Goal: Task Accomplishment & Management: Manage account settings

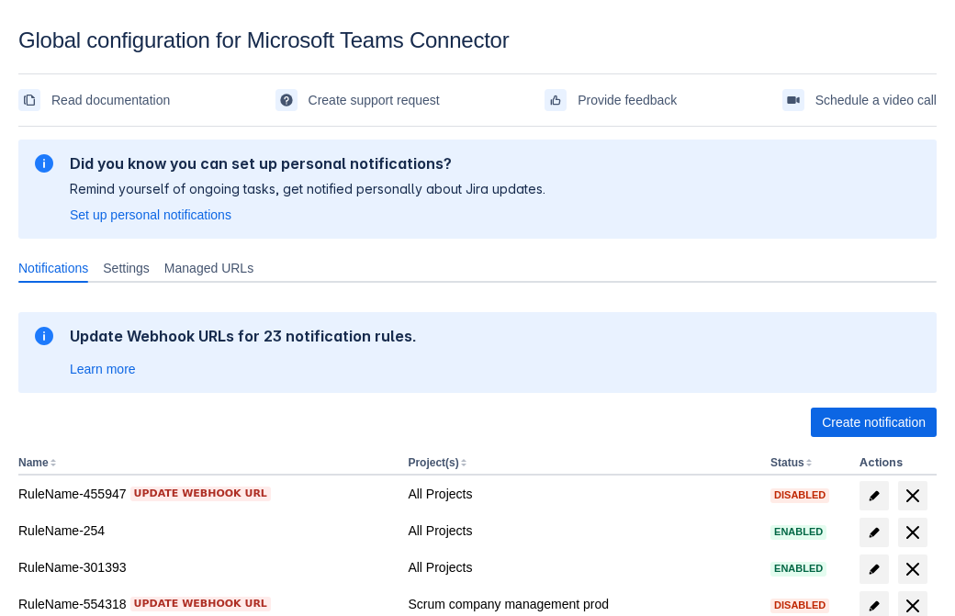
click at [873, 422] on span "Create notification" at bounding box center [874, 422] width 104 height 29
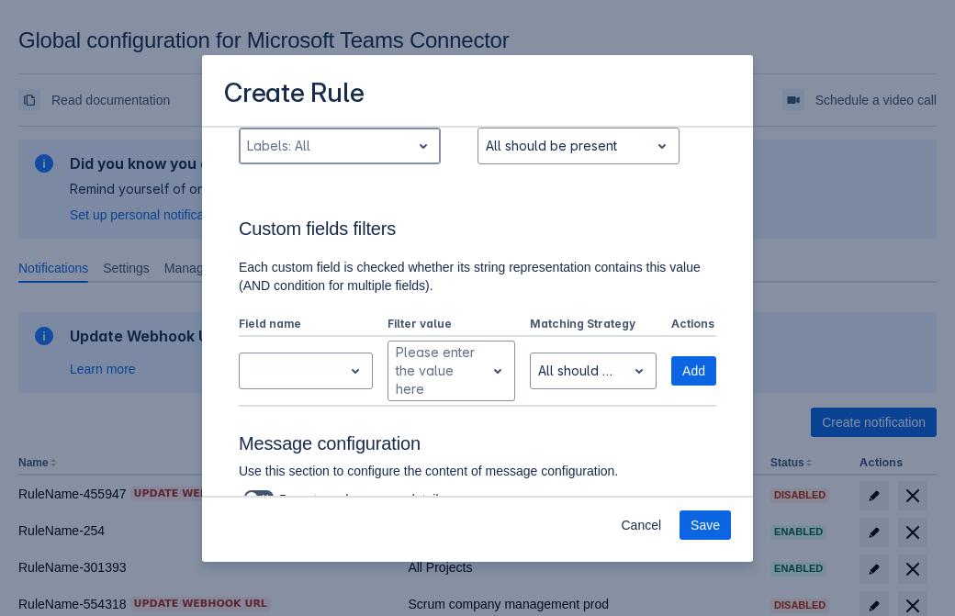
click at [339, 146] on div "Scrollable content" at bounding box center [325, 146] width 156 height 22
type input "693408_label"
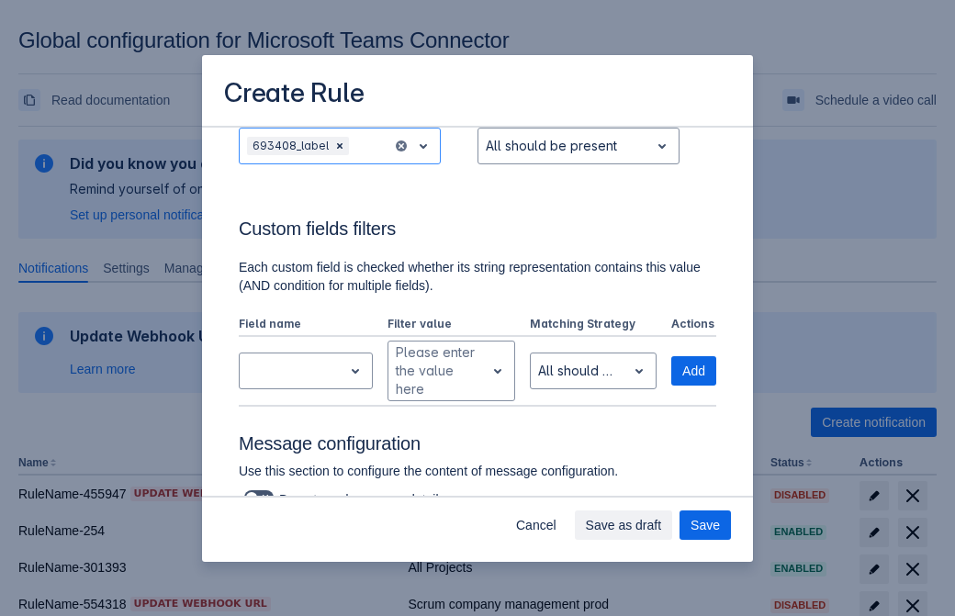
scroll to position [1203, 0]
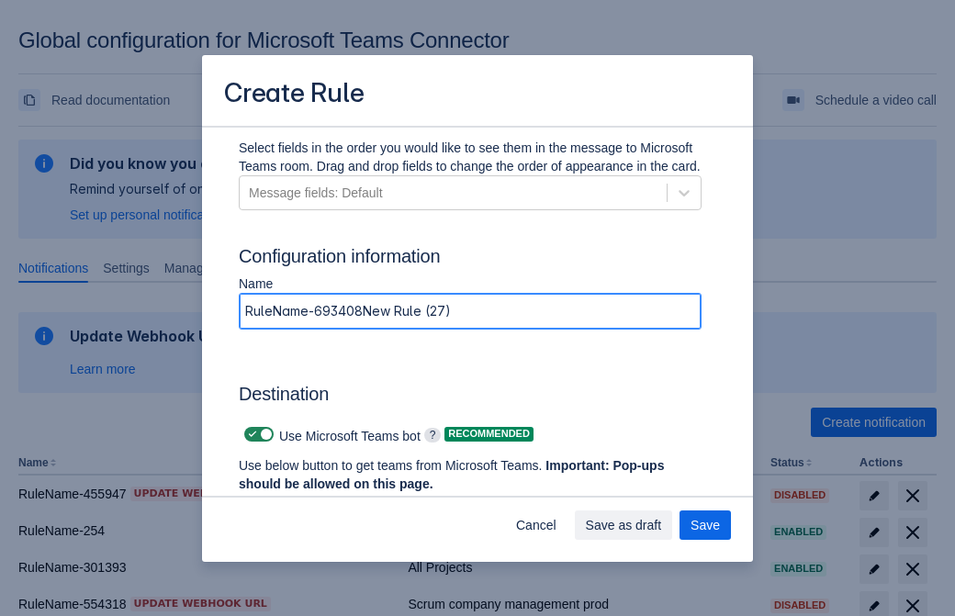
type input "RuleName-693408New Rule (27)"
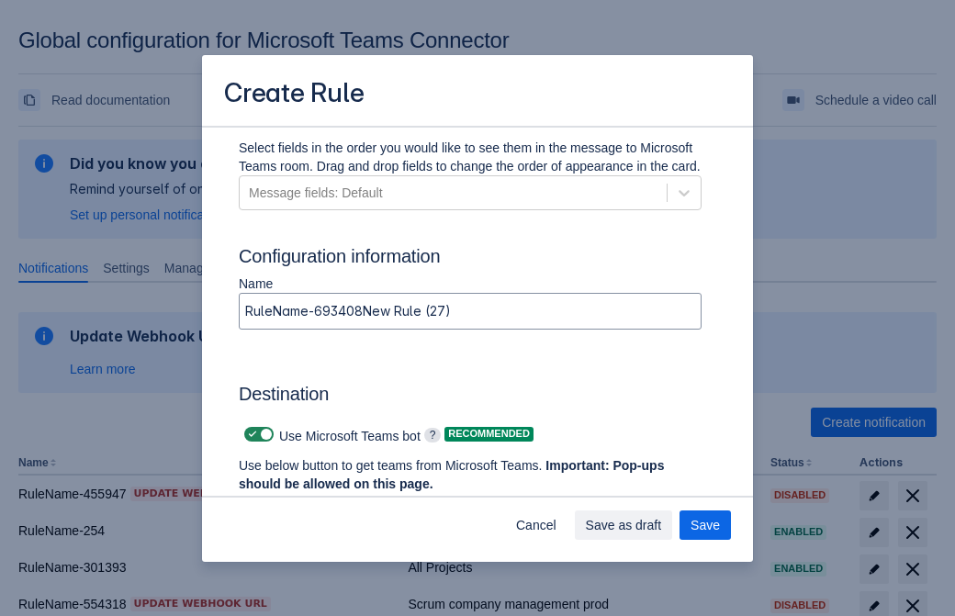
click at [250, 434] on span "Scrollable content" at bounding box center [252, 434] width 15 height 15
click at [250, 434] on input "Scrollable content" at bounding box center [250, 435] width 12 height 12
checkbox input "false"
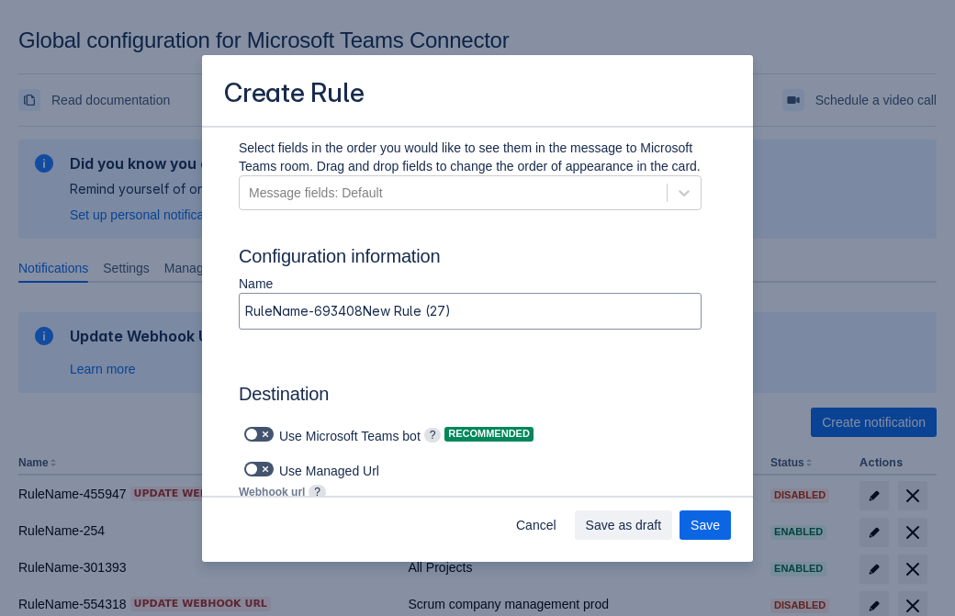
type input "https://prod-74.westus.logic.azure.com:443/workflows/f11e74d8c9ca438c8769757d73…"
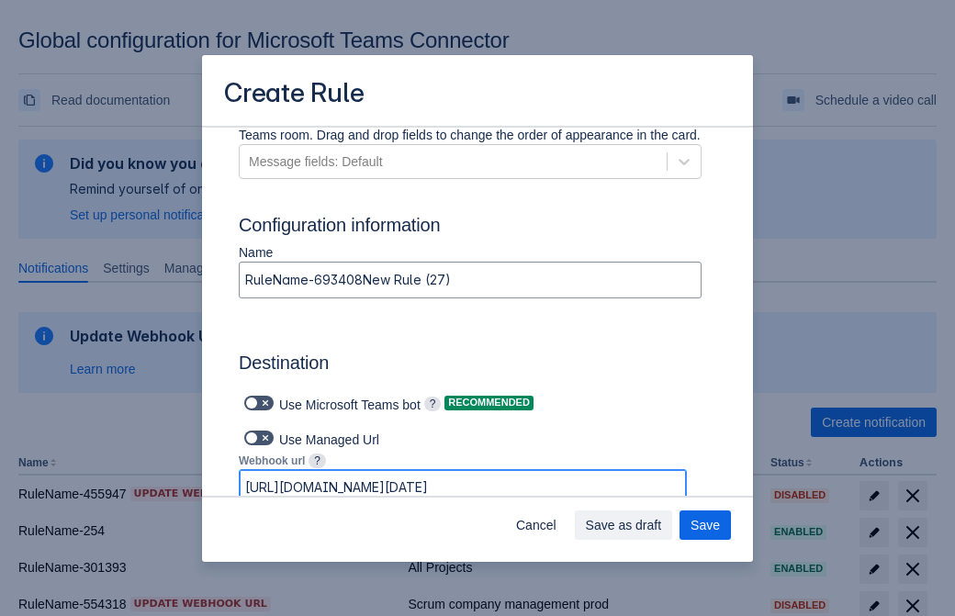
click at [662, 525] on span "Save as draft" at bounding box center [624, 525] width 76 height 29
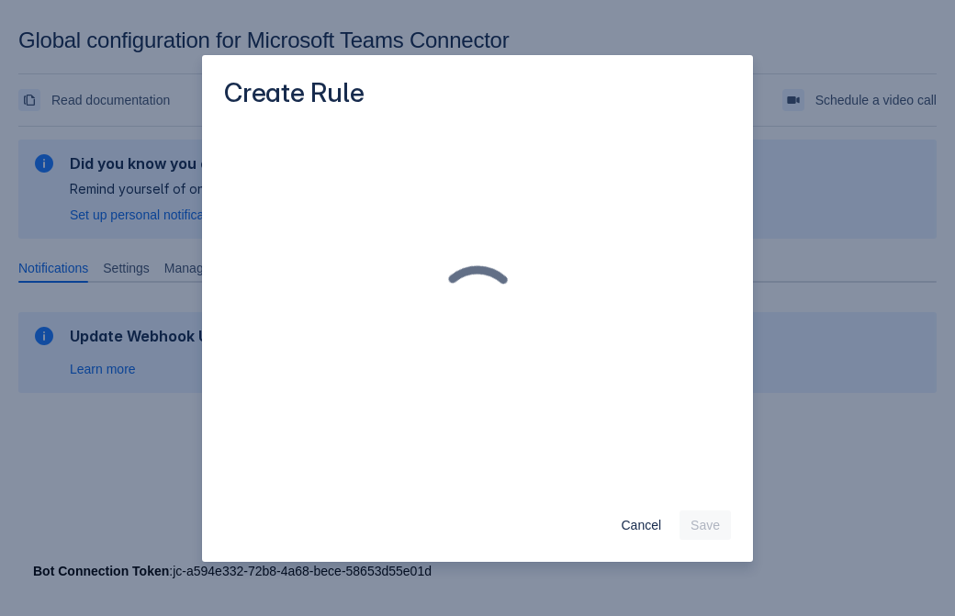
scroll to position [0, 0]
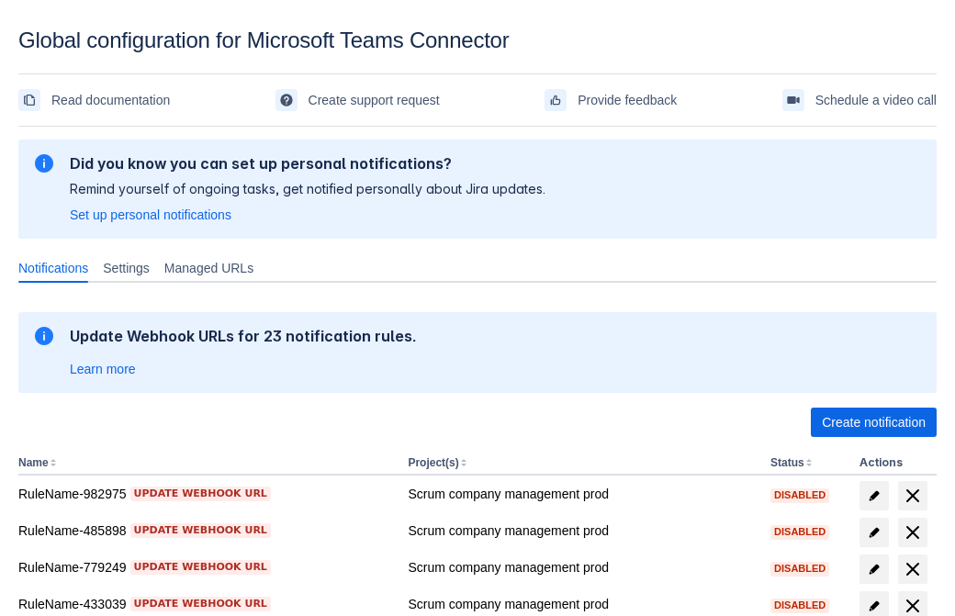
scroll to position [379, 0]
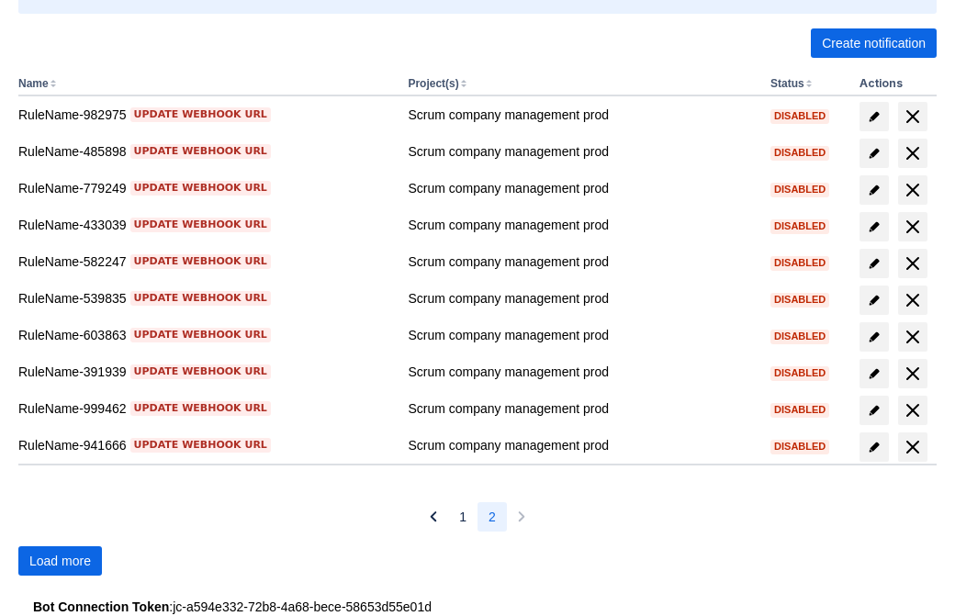
click at [60, 561] on span "Load more" at bounding box center [60, 560] width 62 height 29
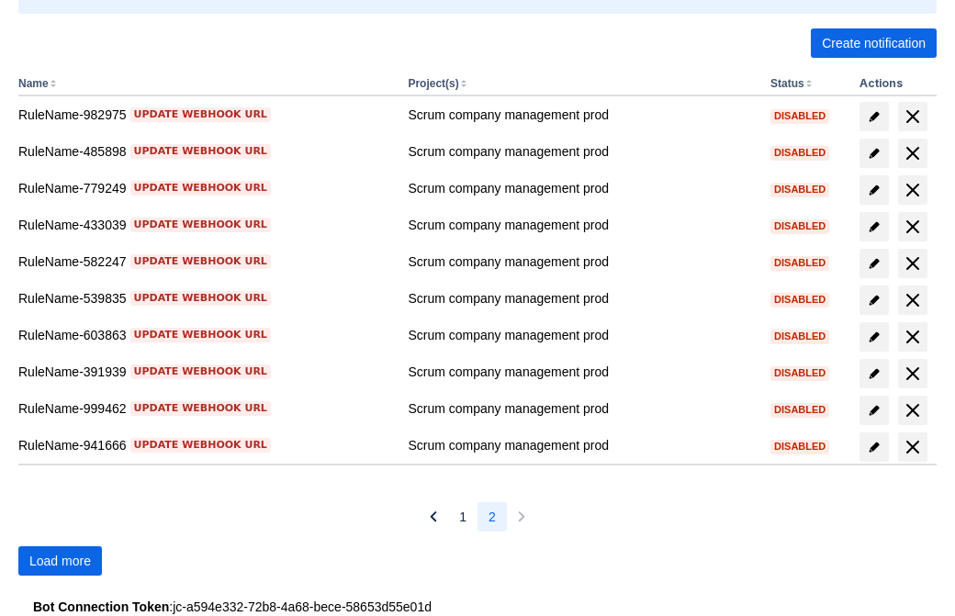
click at [60, 561] on span "Load more" at bounding box center [60, 560] width 62 height 29
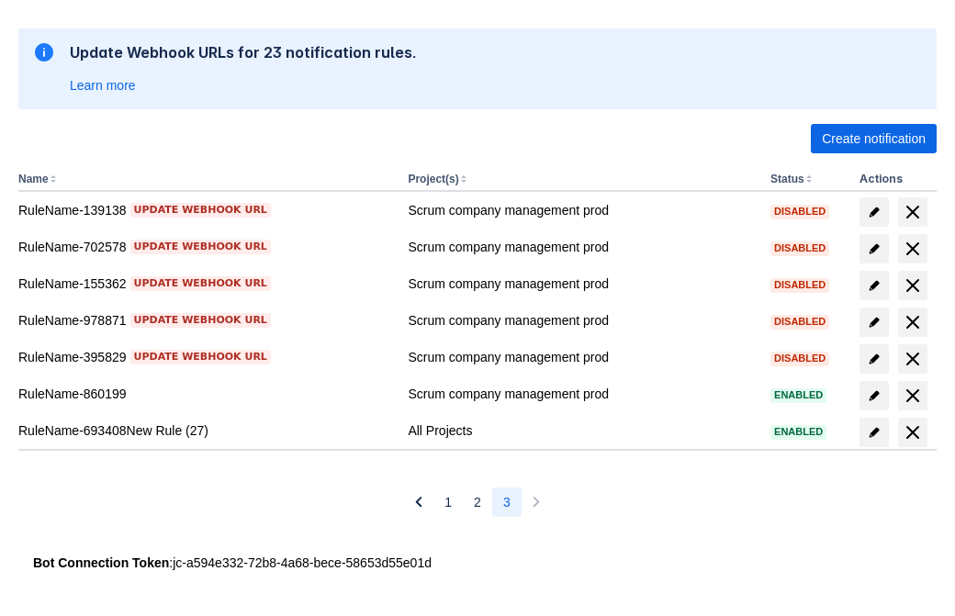
scroll to position [284, 0]
click at [912, 433] on span "delete" at bounding box center [913, 432] width 22 height 22
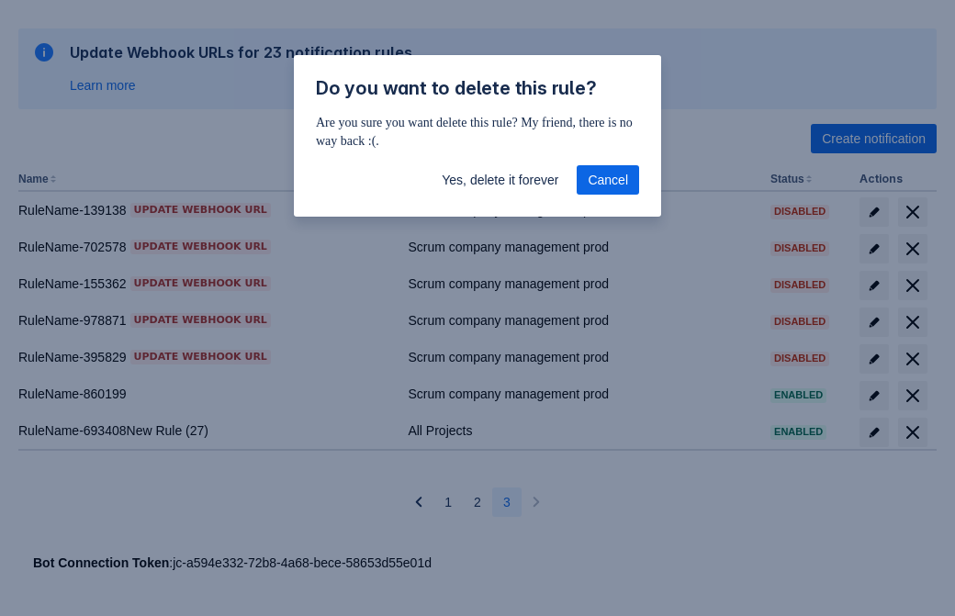
click at [500, 180] on span "Yes, delete it forever" at bounding box center [500, 179] width 117 height 29
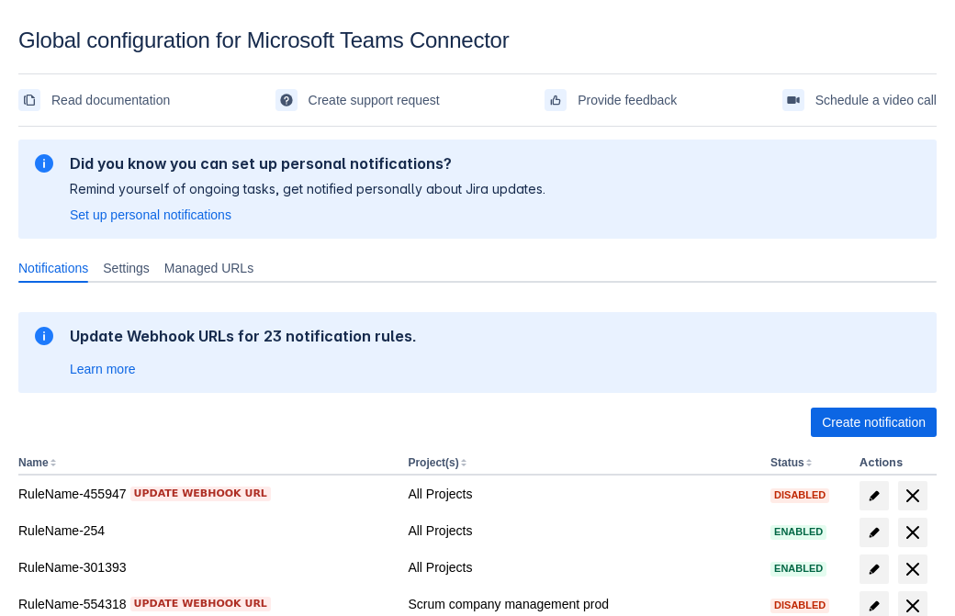
click at [873, 422] on span "Create notification" at bounding box center [874, 422] width 104 height 29
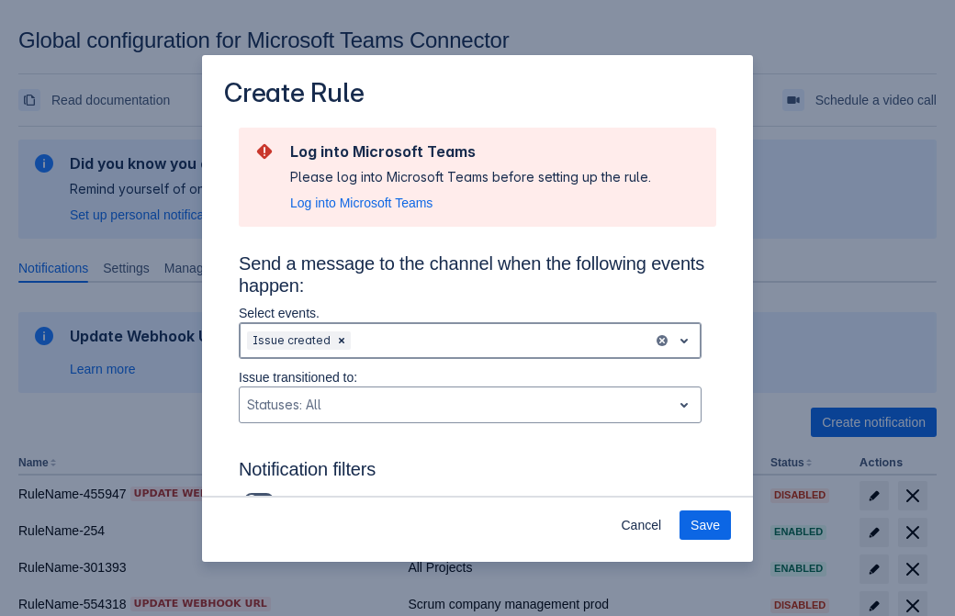
click at [470, 341] on div "Scrollable content" at bounding box center [499, 341] width 291 height 22
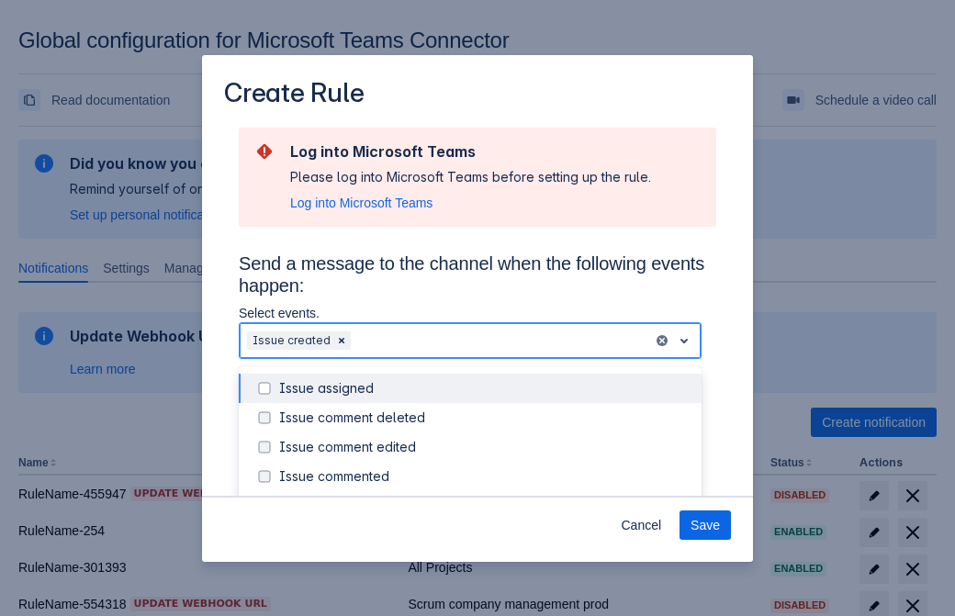
click at [485, 497] on div "Issue created" at bounding box center [484, 506] width 411 height 18
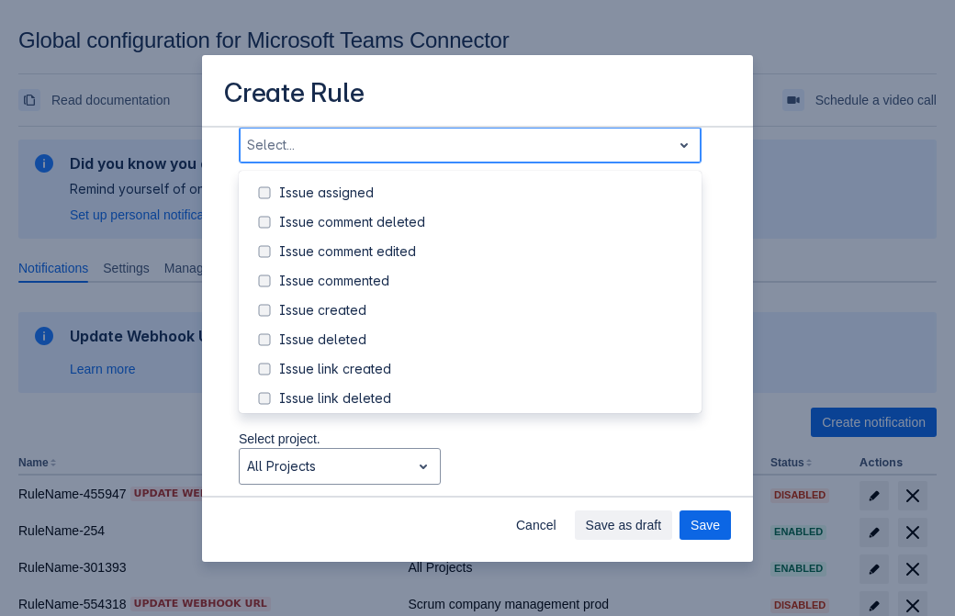
click at [485, 477] on div "Issue updated" at bounding box center [484, 486] width 411 height 18
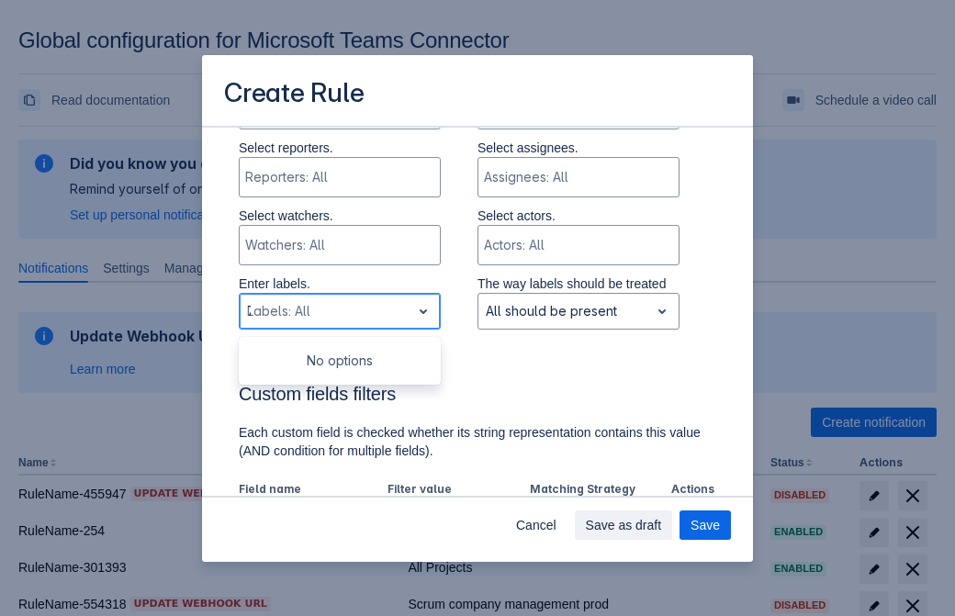
type input "705645_label"
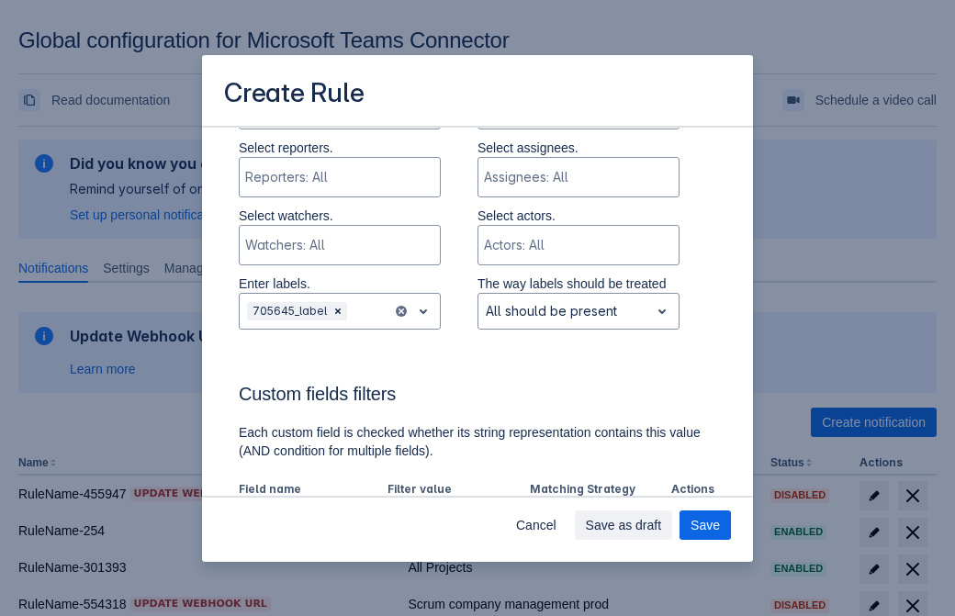
scroll to position [1203, 0]
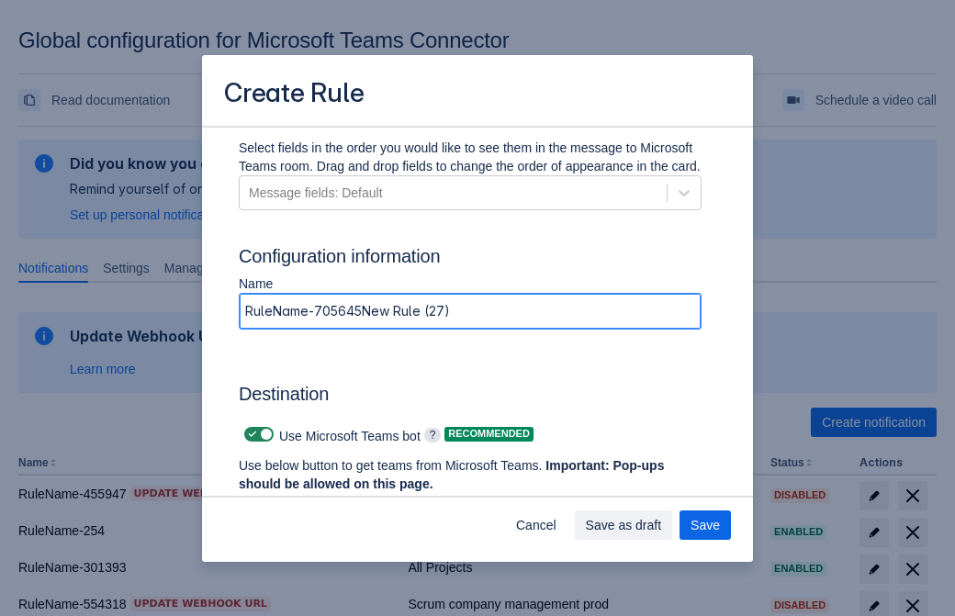
type input "RuleName-705645New Rule (27)"
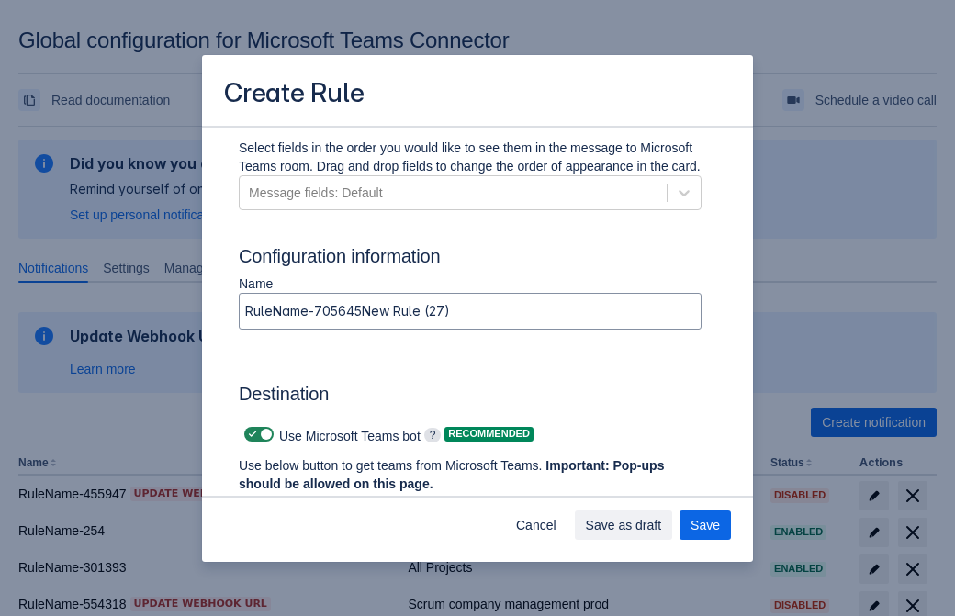
click at [250, 434] on span "Scrollable content" at bounding box center [252, 434] width 15 height 15
click at [250, 434] on input "Scrollable content" at bounding box center [250, 435] width 12 height 12
checkbox input "false"
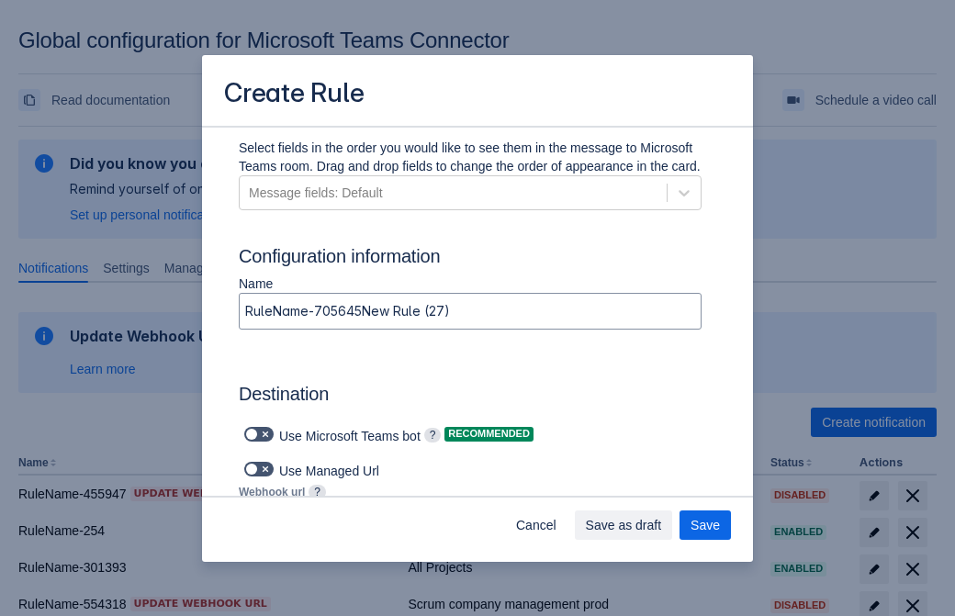
type input "https://prod-34.westus.logic.azure.com:443/workflows/b225ecea21af403f967199aab2…"
click at [662, 525] on span "Save as draft" at bounding box center [624, 525] width 76 height 29
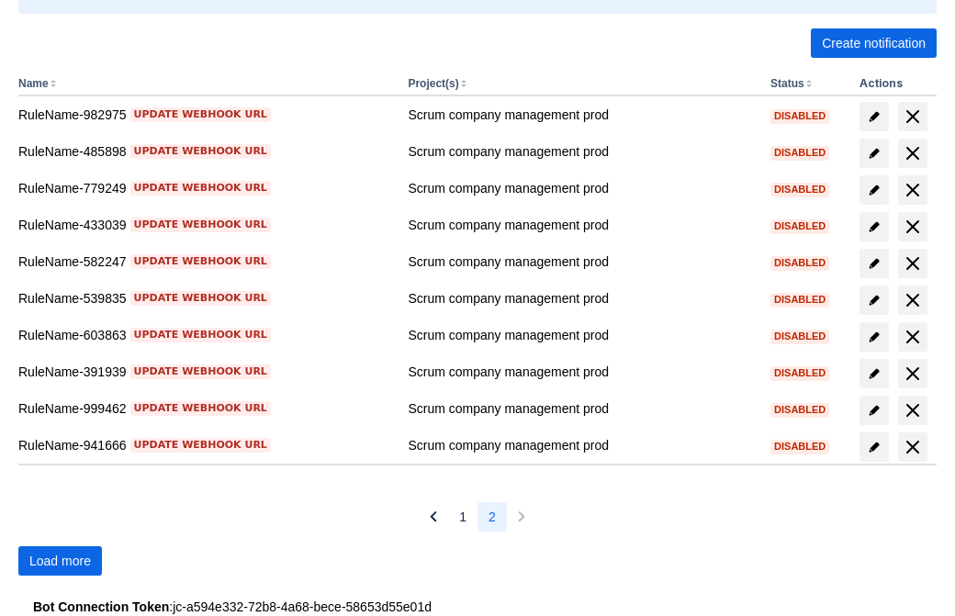
click at [60, 561] on span "Load more" at bounding box center [60, 560] width 62 height 29
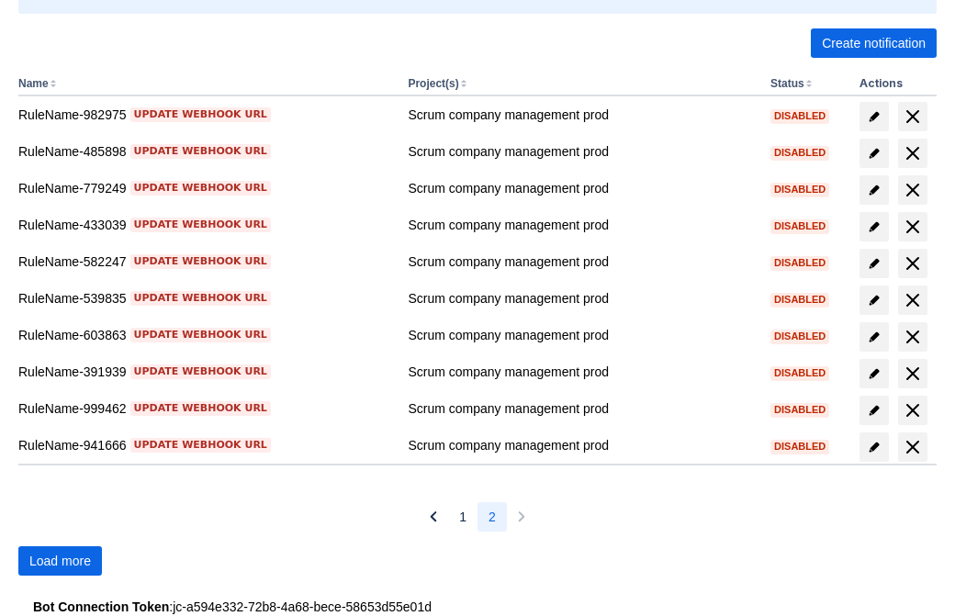
click at [60, 561] on span "Load more" at bounding box center [60, 560] width 62 height 29
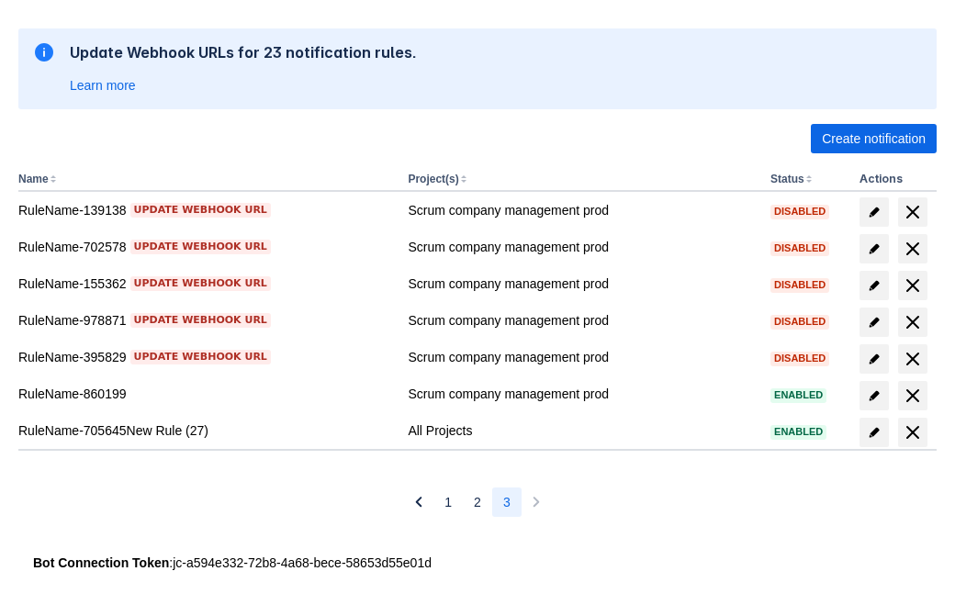
click at [912, 433] on span "delete" at bounding box center [913, 432] width 22 height 22
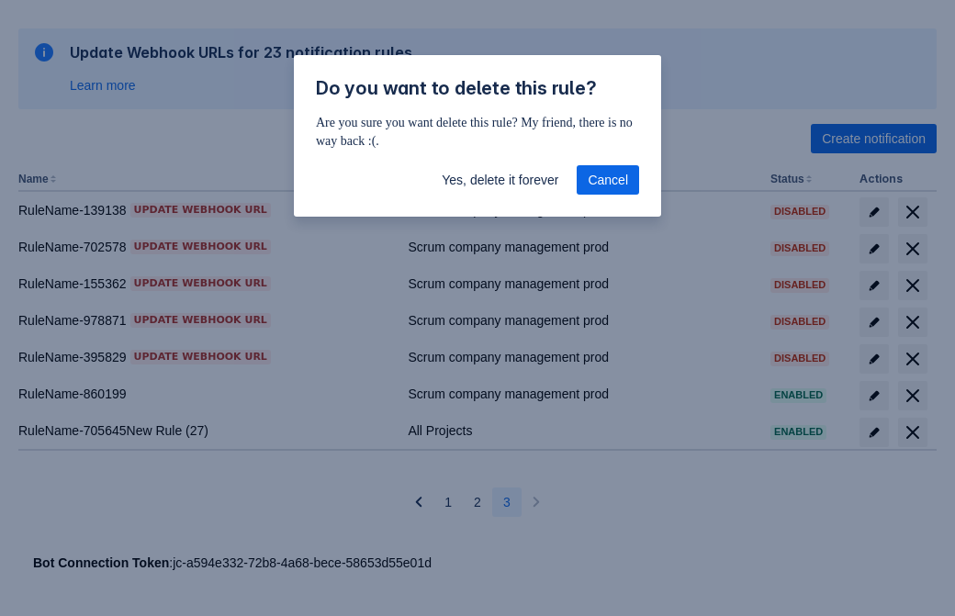
click at [500, 180] on span "Yes, delete it forever" at bounding box center [500, 179] width 117 height 29
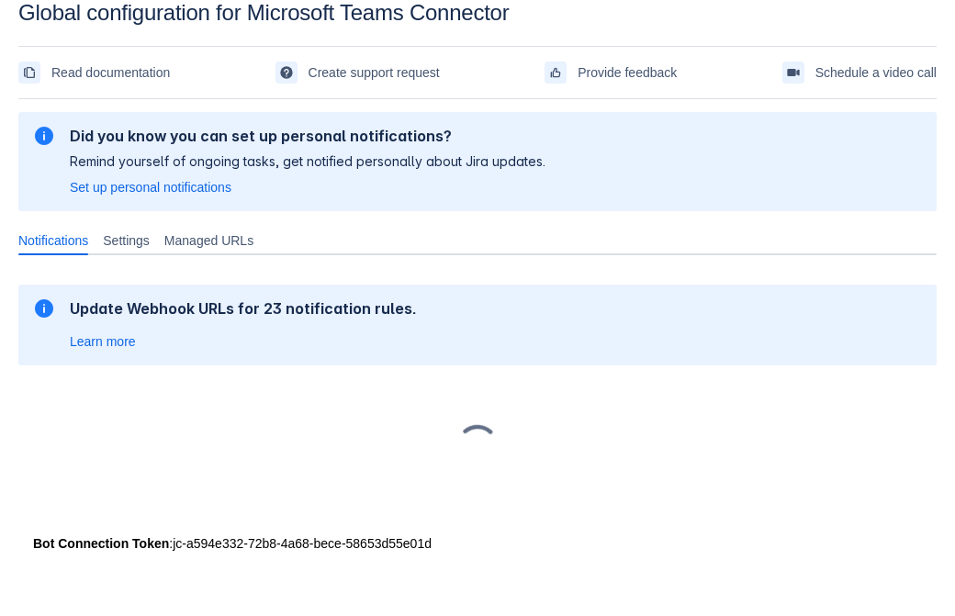
scroll to position [28, 0]
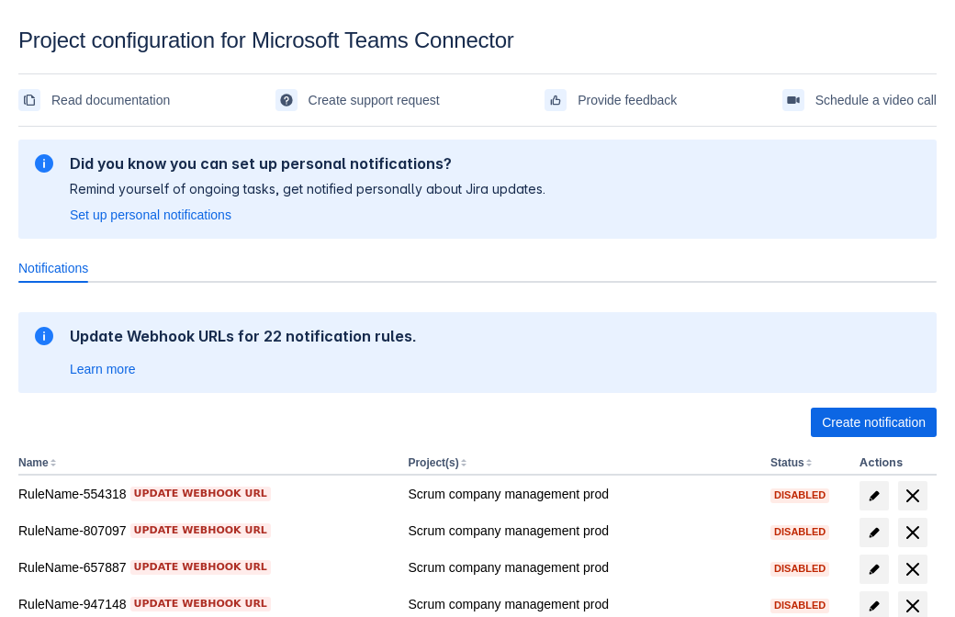
click at [873, 422] on span "Create notification" at bounding box center [874, 422] width 104 height 29
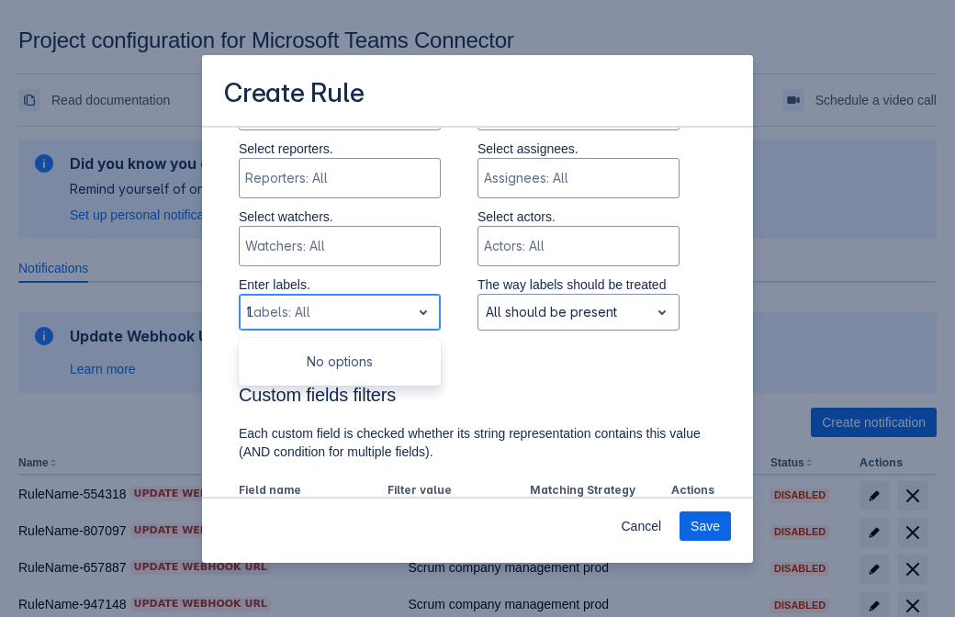
type input "194327_label"
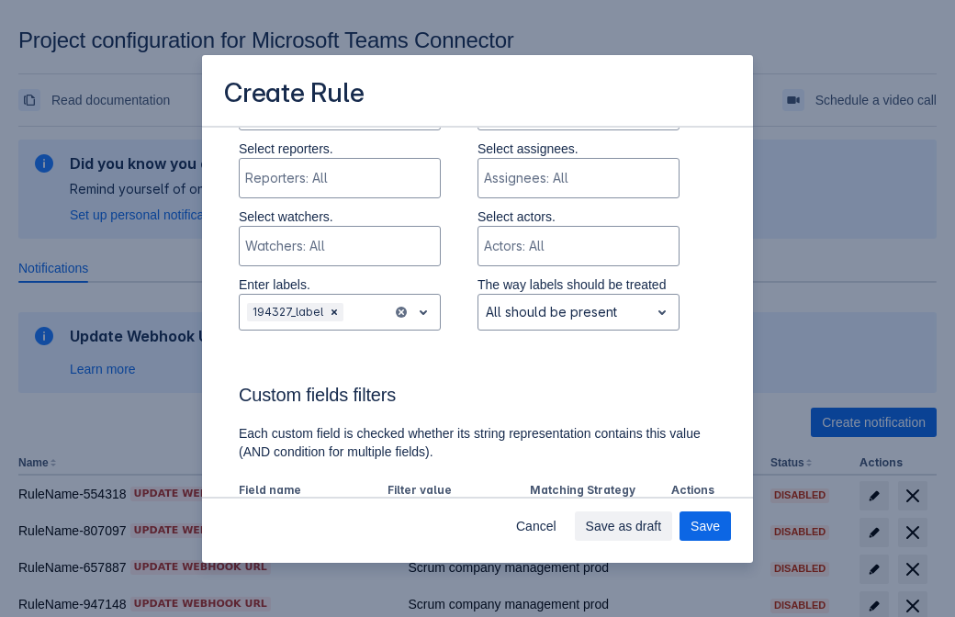
scroll to position [1138, 0]
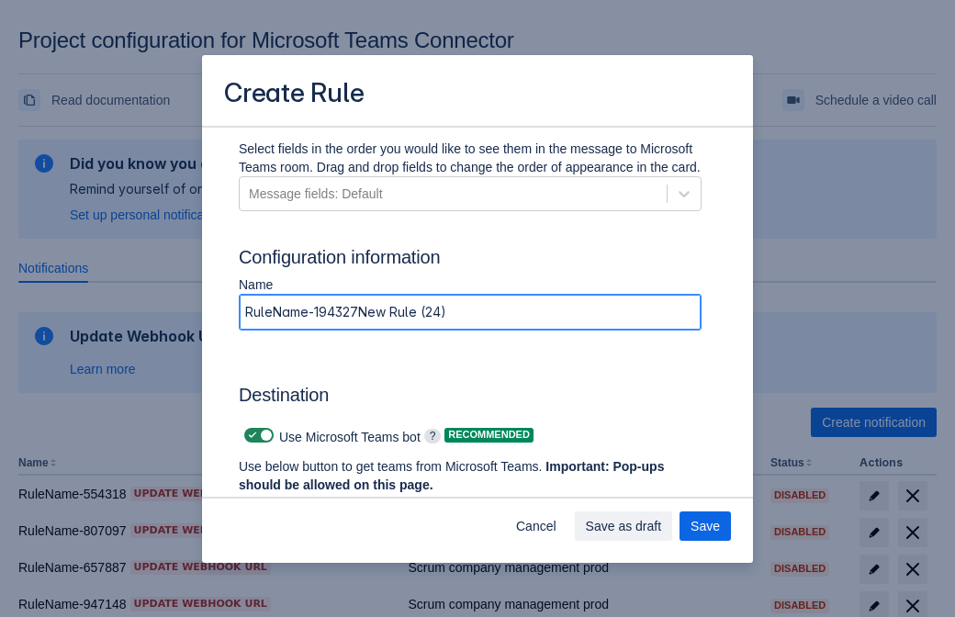
type input "RuleName-194327New Rule (24)"
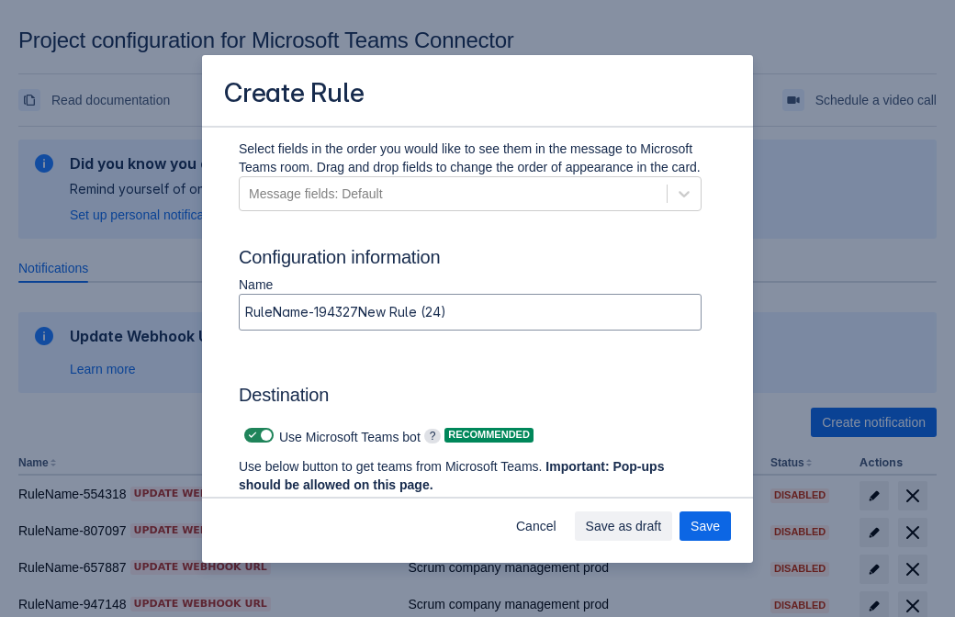
click at [250, 435] on span at bounding box center [252, 435] width 15 height 15
click at [250, 435] on input "checkbox" at bounding box center [250, 436] width 12 height 12
checkbox input "false"
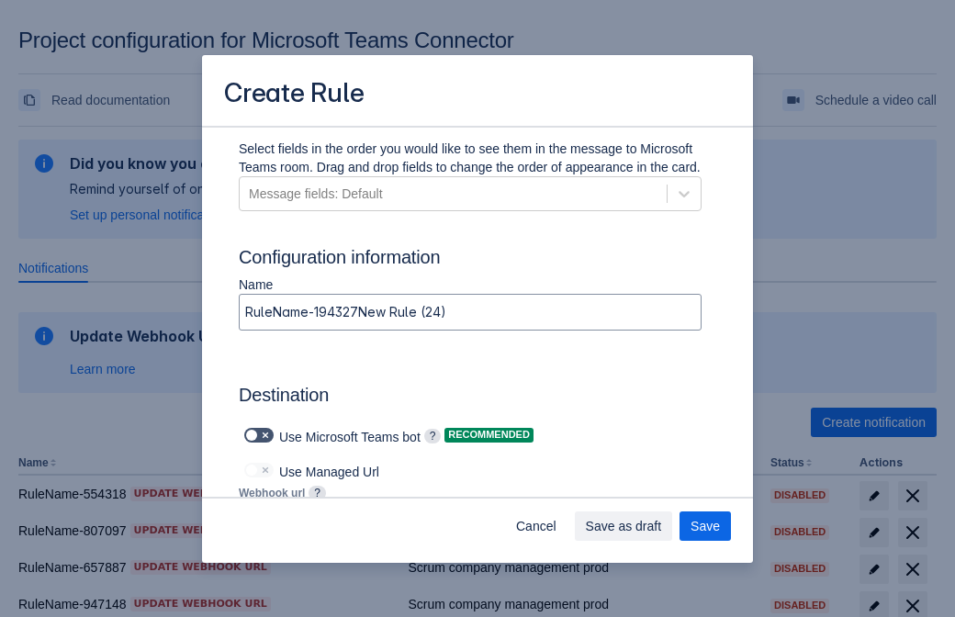
type input "https://prod-66.westus.logic.azure.com:443/workflows/8c648f5704ae4c43ad0e610244…"
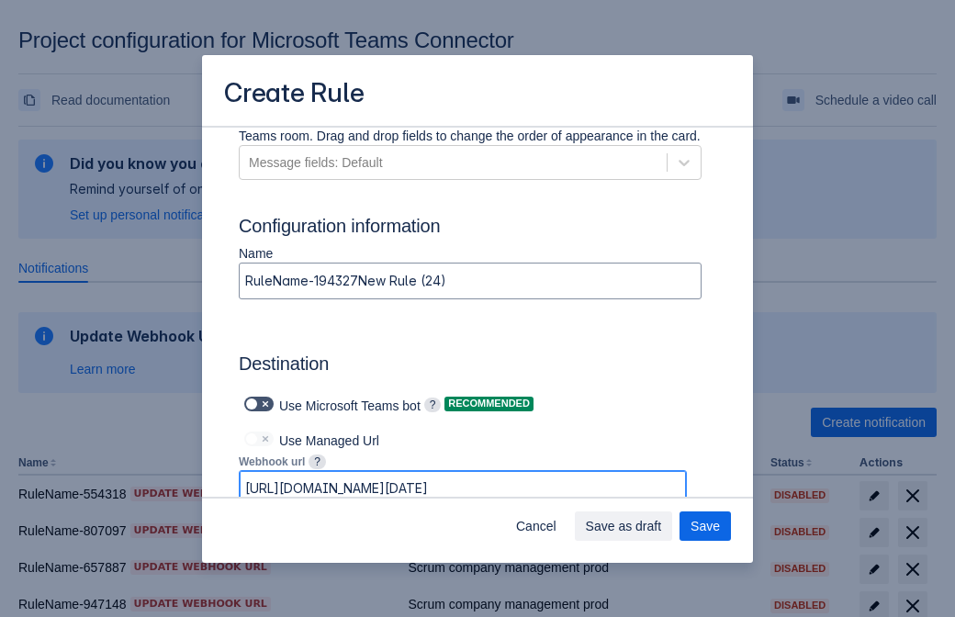
click at [662, 526] on span "Save as draft" at bounding box center [624, 525] width 76 height 29
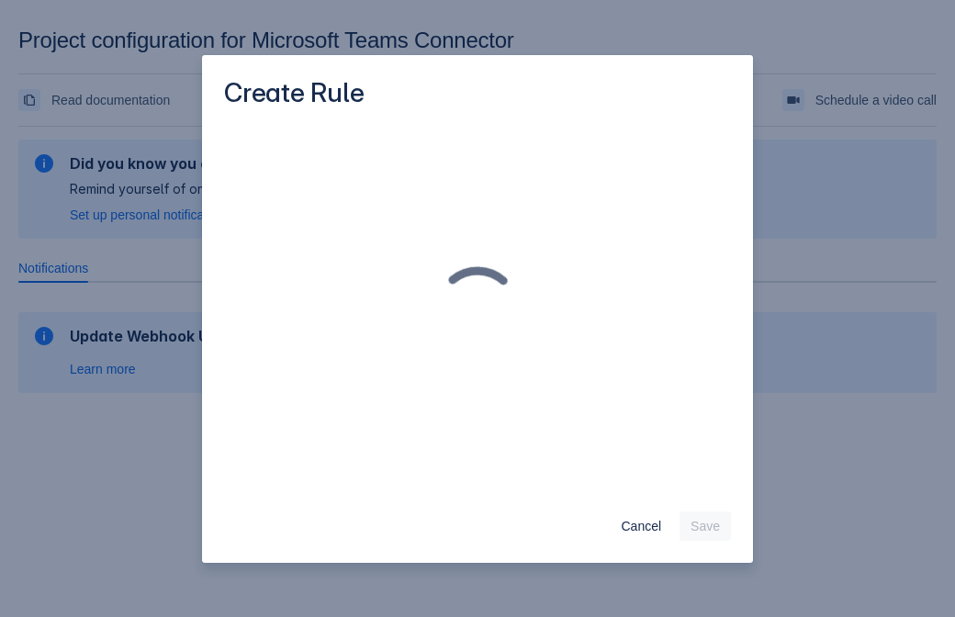
scroll to position [0, 0]
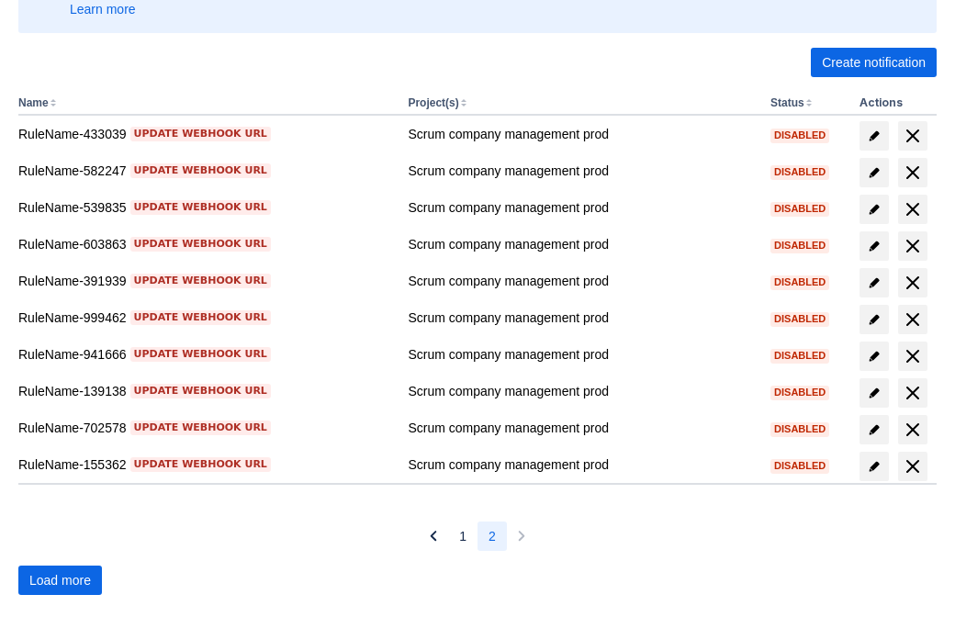
click at [60, 580] on span "Load more" at bounding box center [60, 580] width 62 height 29
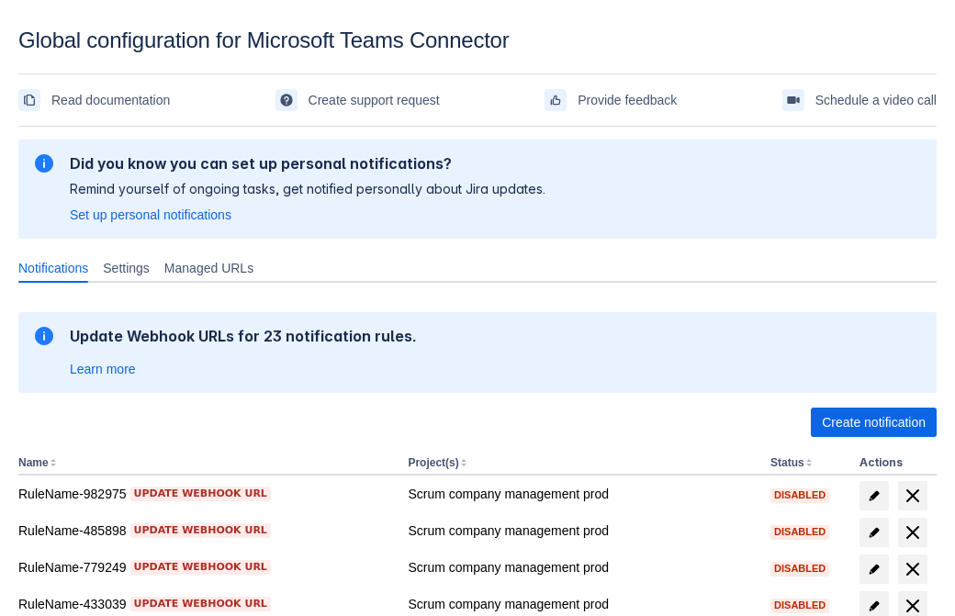
scroll to position [379, 0]
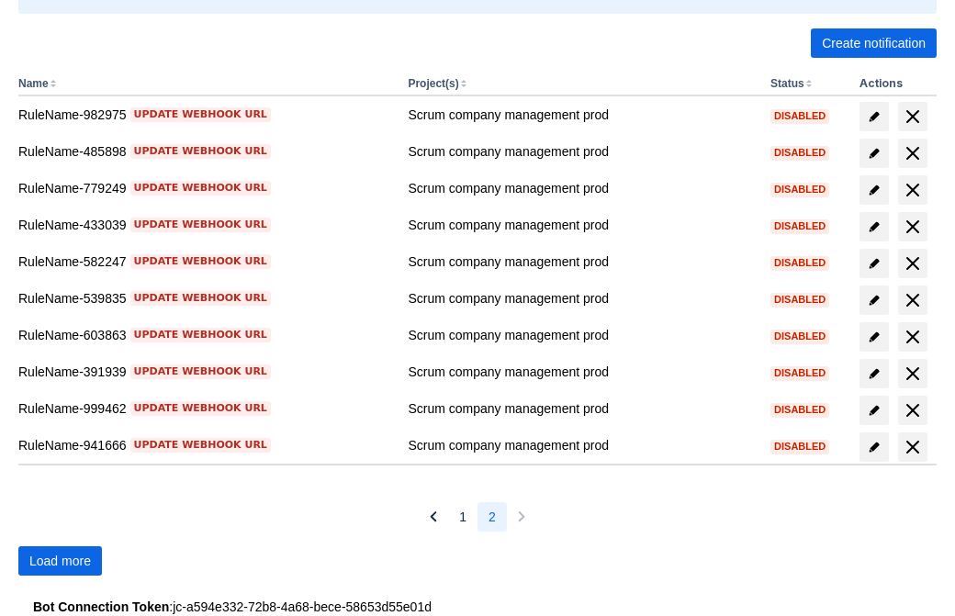
click at [60, 561] on span "Load more" at bounding box center [60, 560] width 62 height 29
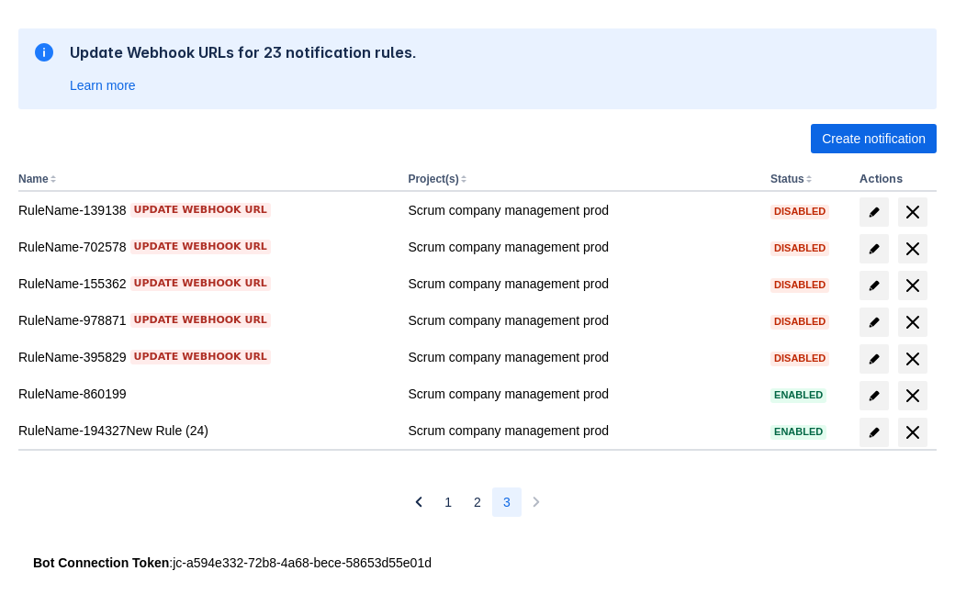
scroll to position [284, 0]
click at [912, 433] on span "delete" at bounding box center [913, 432] width 22 height 22
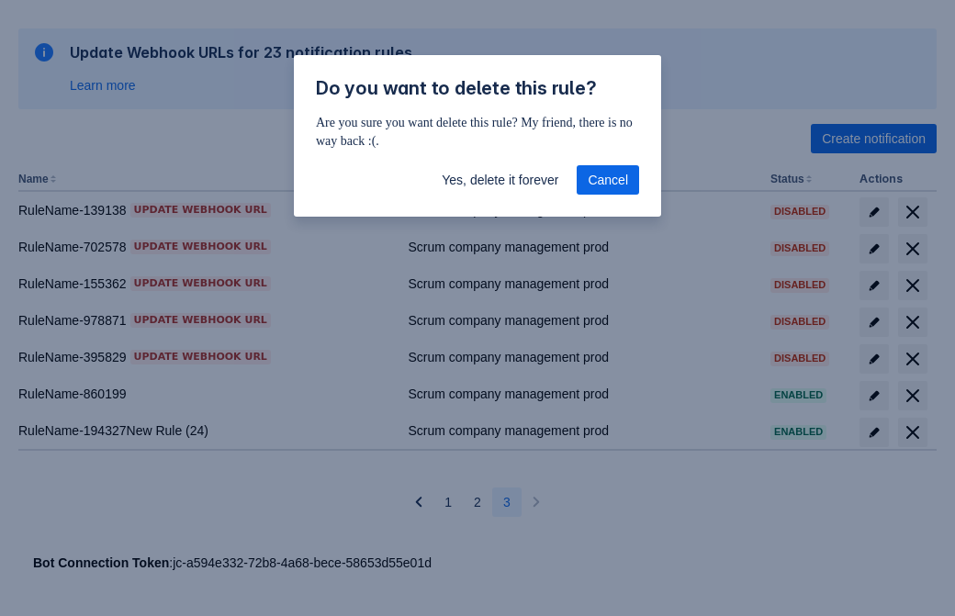
click at [500, 180] on span "Yes, delete it forever" at bounding box center [500, 179] width 117 height 29
